Goal: Task Accomplishment & Management: Manage account settings

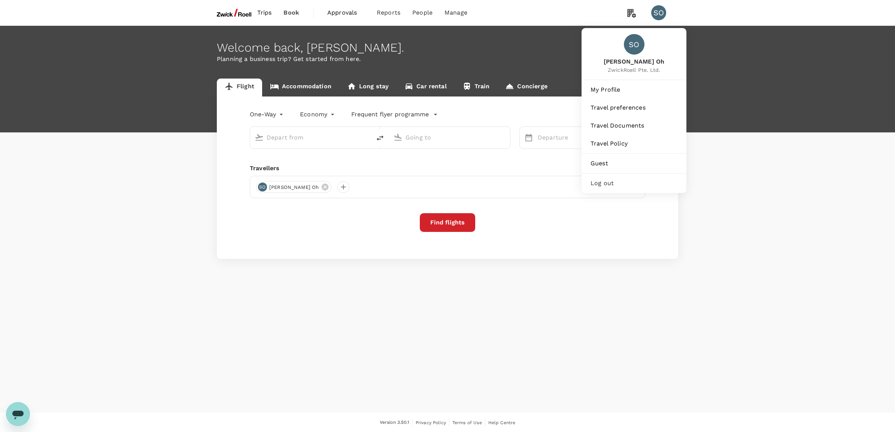
type input "[GEOGRAPHIC_DATA], [GEOGRAPHIC_DATA] (any)"
type input "Singapore Changi (SIN)"
type input "[GEOGRAPHIC_DATA], [GEOGRAPHIC_DATA] (any)"
type input "Singapore Changi (SIN)"
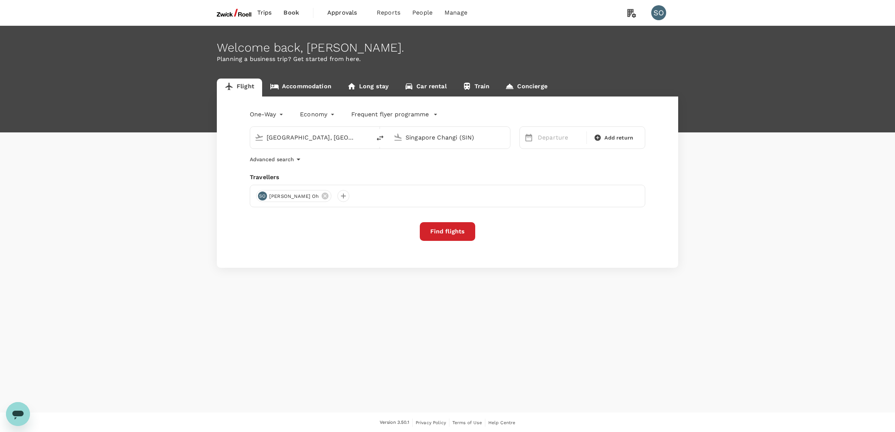
click at [225, 14] on span "Approvals" at bounding box center [345, 12] width 37 height 9
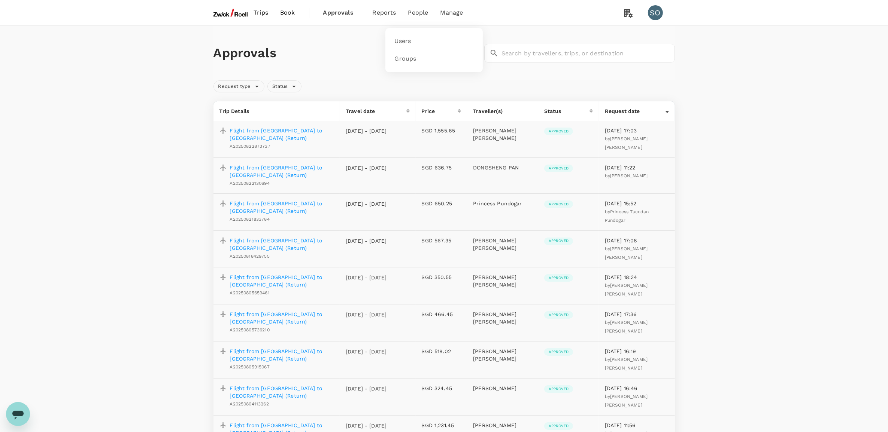
click at [225, 12] on span "People" at bounding box center [418, 12] width 20 height 9
click at [225, 35] on link "Users" at bounding box center [434, 42] width 88 height 18
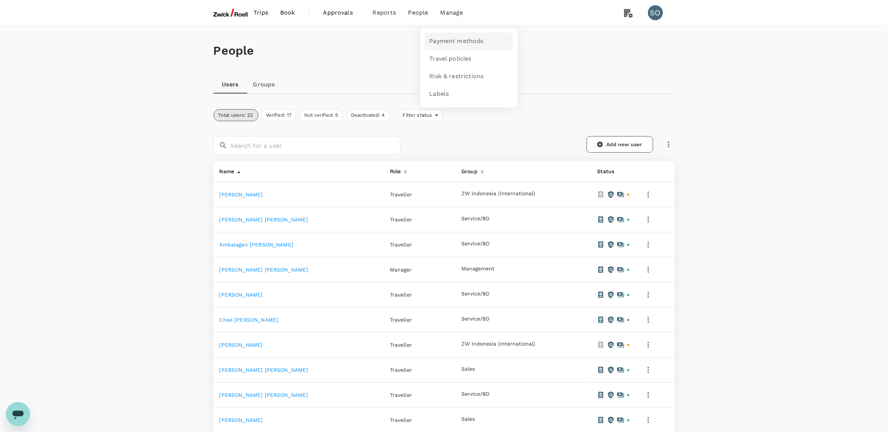
click at [225, 36] on span "Payment methods" at bounding box center [456, 41] width 54 height 9
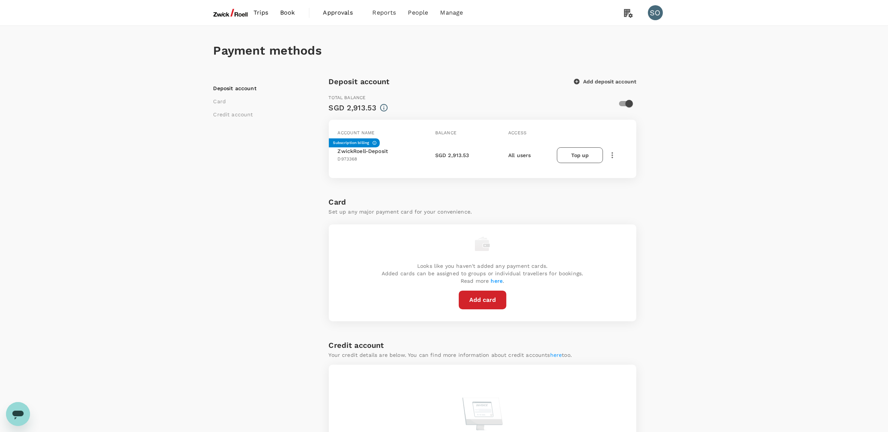
click at [225, 36] on button "Top up" at bounding box center [580, 155] width 46 height 16
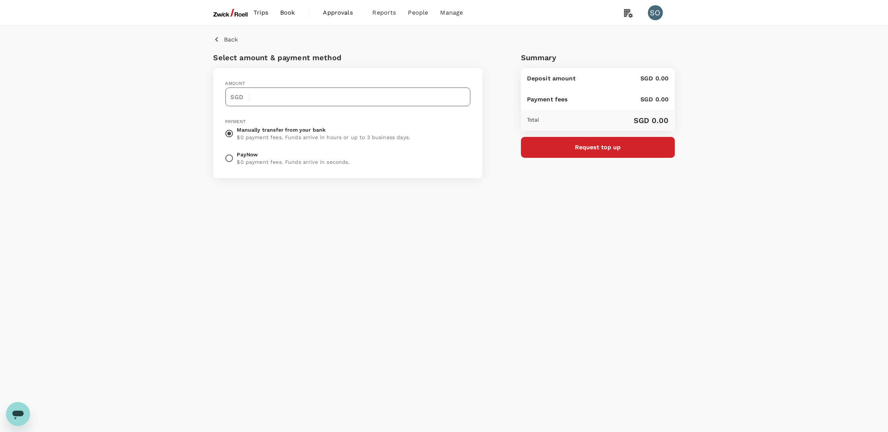
click at [225, 36] on input "text" at bounding box center [362, 97] width 215 height 19
type input "8,000"
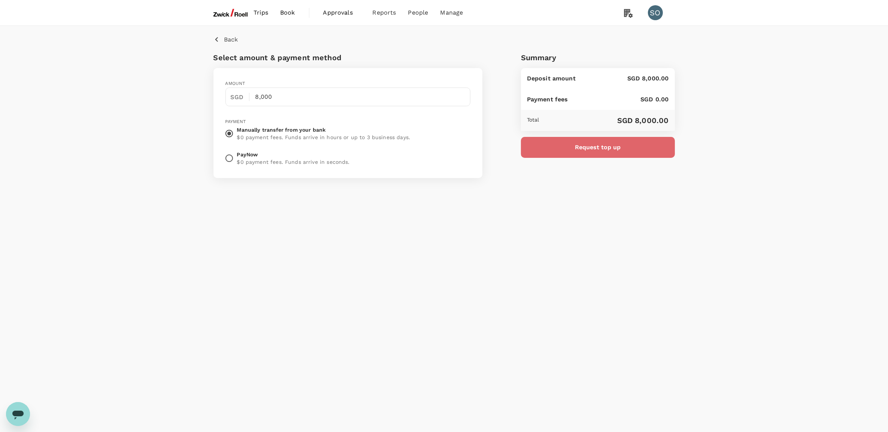
click at [225, 36] on p "Request top up" at bounding box center [598, 147] width 46 height 9
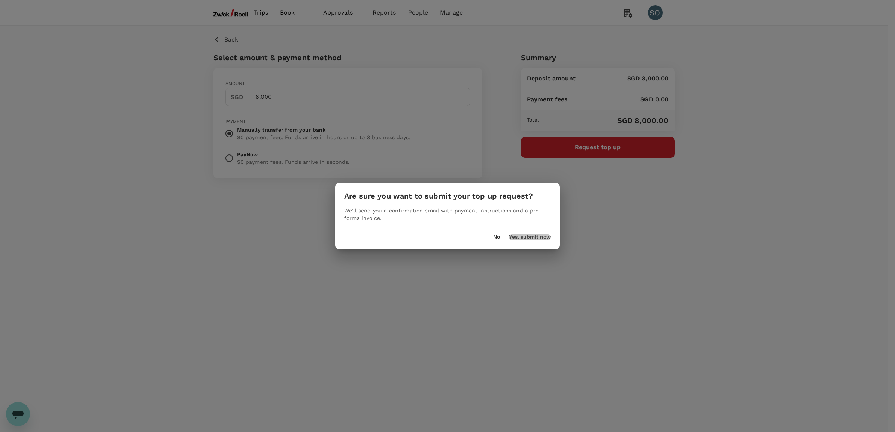
click at [225, 36] on button "Yes, submit now" at bounding box center [530, 237] width 42 height 6
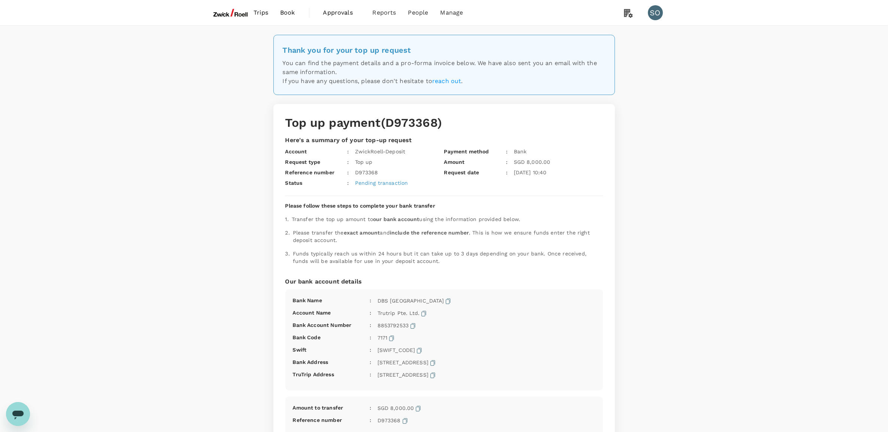
click at [225, 13] on img at bounding box center [230, 12] width 34 height 16
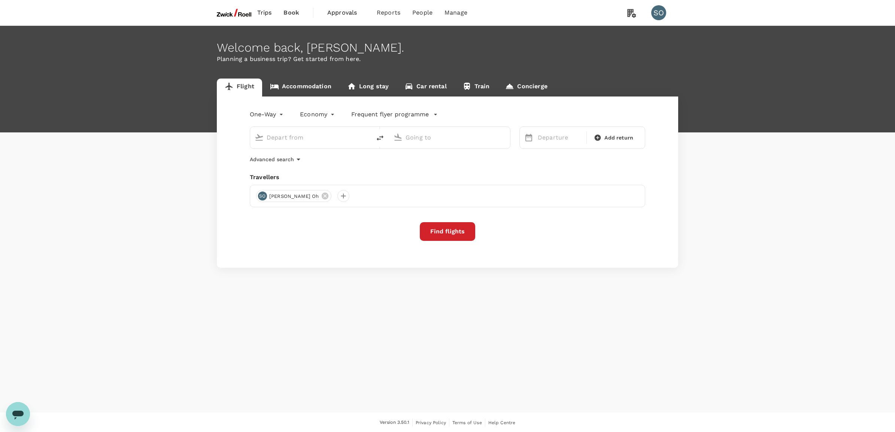
type input "[GEOGRAPHIC_DATA], [GEOGRAPHIC_DATA] (any)"
type input "Singapore Changi (SIN)"
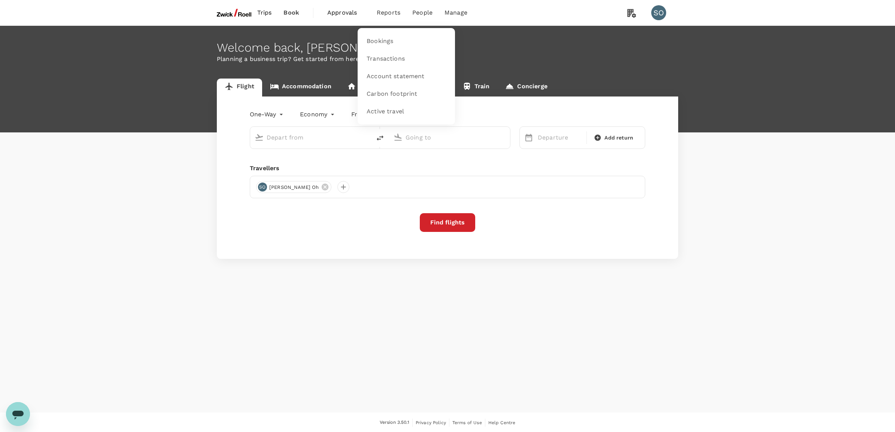
type input "[GEOGRAPHIC_DATA], [GEOGRAPHIC_DATA] (any)"
type input "Singapore Changi (SIN)"
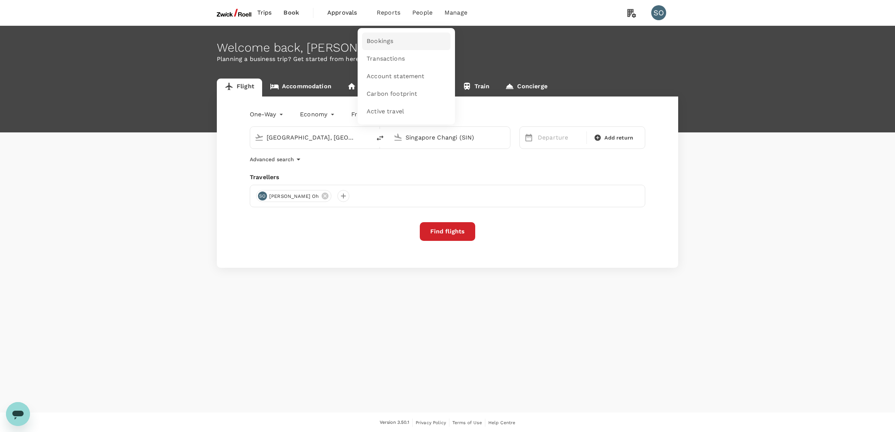
click at [225, 36] on span "Bookings" at bounding box center [379, 41] width 27 height 9
